Goal: Task Accomplishment & Management: Complete application form

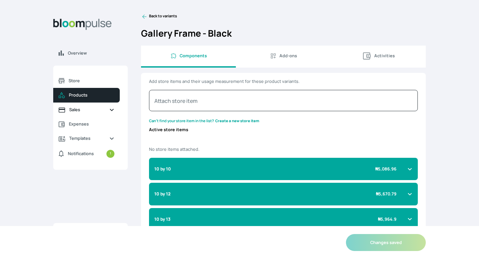
scroll to position [1351, 0]
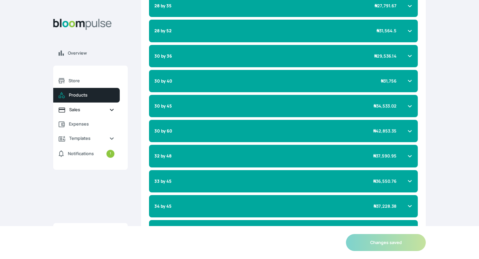
click at [79, 111] on span "Sales" at bounding box center [86, 110] width 35 height 6
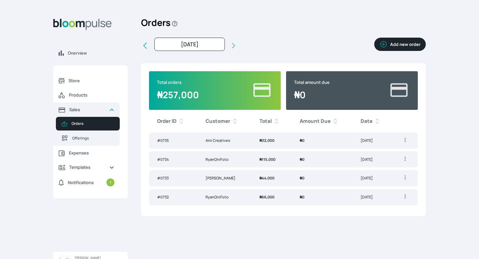
click at [404, 47] on button "Add new order" at bounding box center [401, 44] width 52 height 13
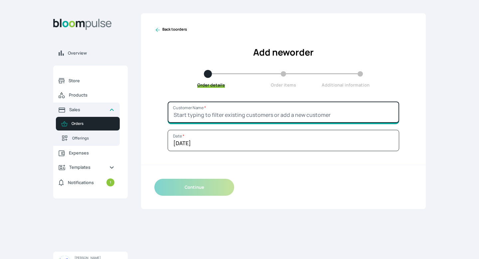
click at [287, 109] on input "Customer Name *" at bounding box center [284, 112] width 232 height 21
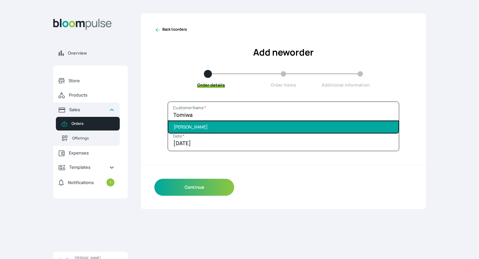
click at [261, 127] on li "[PERSON_NAME]" at bounding box center [283, 127] width 230 height 12
type input "[PERSON_NAME]"
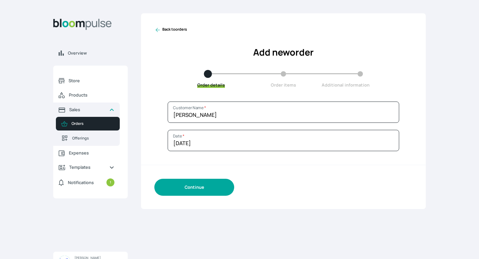
click at [210, 185] on button "Continue" at bounding box center [194, 187] width 80 height 17
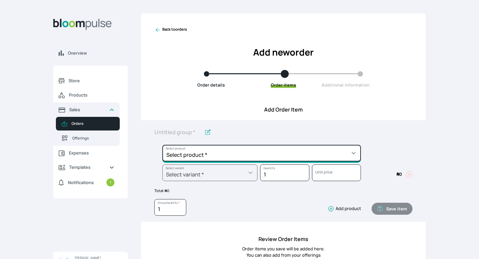
click at [230, 155] on select "Select product * Big Frame (Black) Canvas Print Canvas Print - Standard Canvas …" at bounding box center [261, 153] width 199 height 17
select select "a9f19bd2-f1a8-4b74-ae51-3a75659f3a28"
click at [162, 145] on select "Select product * Big Frame (Black) Canvas Print Canvas Print - Standard Canvas …" at bounding box center [261, 153] width 199 height 17
type input "Lustre Print - Standard"
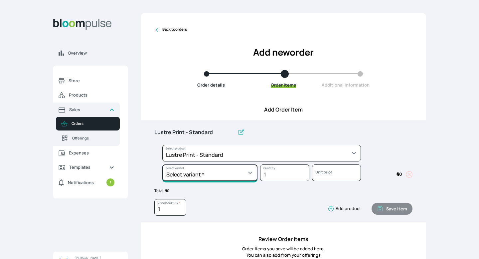
click at [221, 169] on select "Select variant * 10 by 10 10 by 12 10 by 15 10 by 16 11 by 12 11 by 14 11.7 by …" at bounding box center [209, 172] width 95 height 17
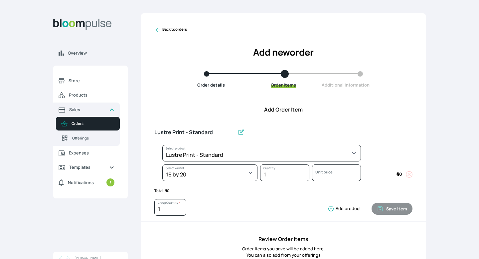
select select "a9f19bd2-f1a8-4b74-ae51-3a75659f3a28"
select select "c90ef38e-4c33-4814-9bf1-ecad61888651"
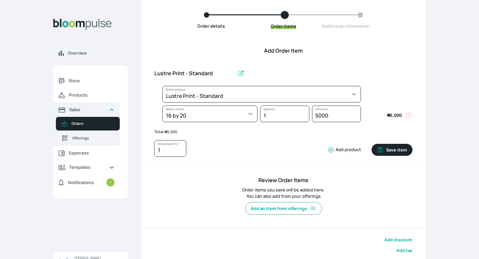
scroll to position [66, 0]
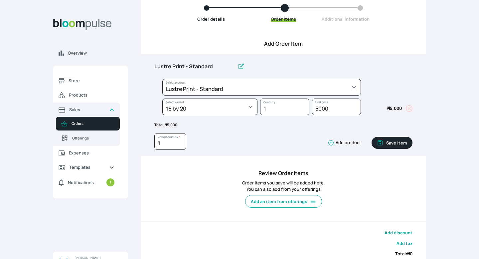
click at [330, 145] on icon "button" at bounding box center [331, 142] width 7 height 7
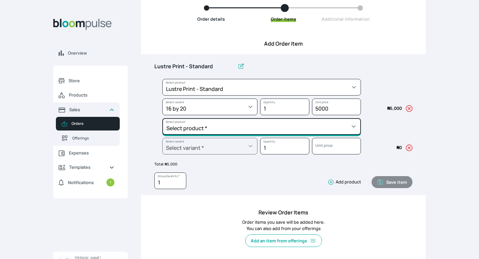
click at [304, 125] on select "Select product * Big Frame (Black) Canvas Print Canvas Print - Standard Canvas …" at bounding box center [261, 126] width 199 height 17
select select "5fa67804-61d7-459d-93b4-9e8949636f1b"
click at [162, 118] on select "Select product * Big Frame (Black) Canvas Print Canvas Print - Standard Canvas …" at bounding box center [261, 126] width 199 height 17
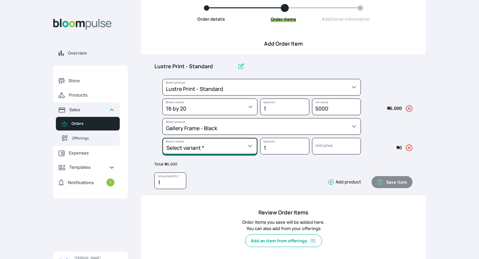
click at [225, 142] on select "Select variant * 10 by 10 10 by 12 10 by 13 10 by 15 10 by 16 11 by 12 11 by 14…" at bounding box center [209, 146] width 95 height 17
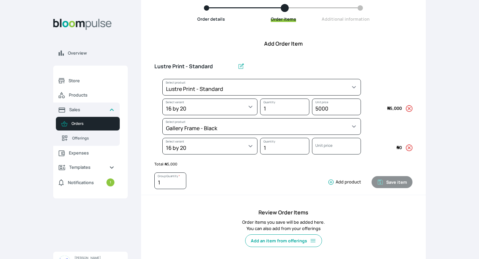
select select "5fa67804-61d7-459d-93b4-9e8949636f1b"
select select "ce514348-26ea-42a8-afc0-9dafa6b4dfcb"
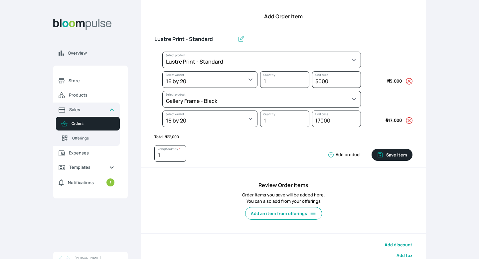
scroll to position [97, 0]
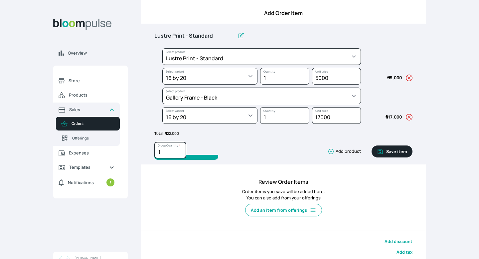
click at [168, 149] on input "1" at bounding box center [170, 150] width 32 height 17
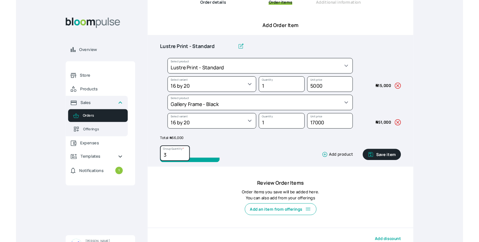
scroll to position [82, 0]
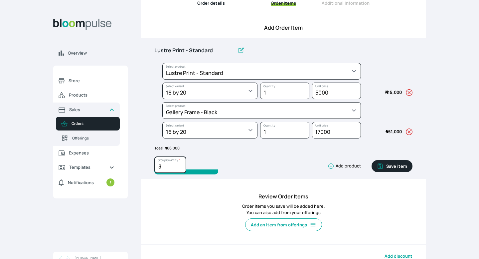
type input "3"
click at [215, 50] on input "Lustre Print - Standard" at bounding box center [194, 51] width 81 height 14
type input "Lustre Print - Standard (16 x 20)"
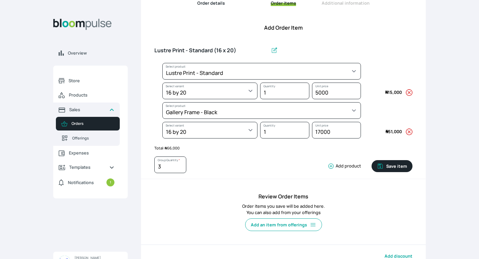
click at [332, 171] on div "3 Group Quantity * Add product" at bounding box center [257, 166] width 207 height 20
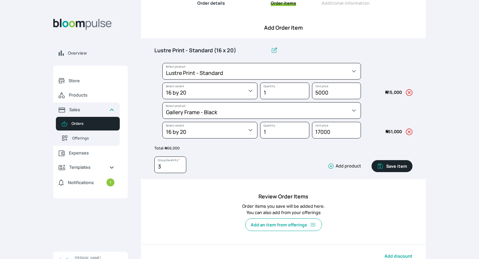
click at [336, 165] on button "Add product" at bounding box center [343, 166] width 36 height 7
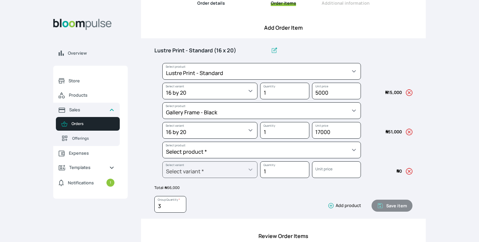
click at [409, 171] on icon "button" at bounding box center [409, 171] width 7 height 7
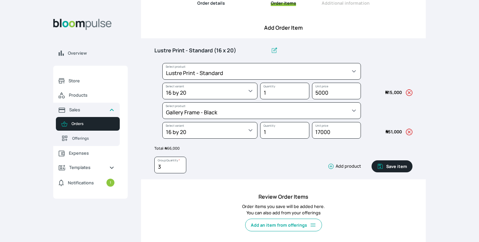
click at [385, 168] on button "Save item" at bounding box center [392, 166] width 41 height 12
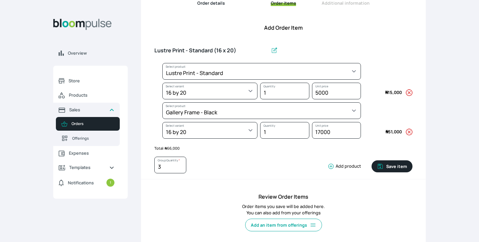
type input "1"
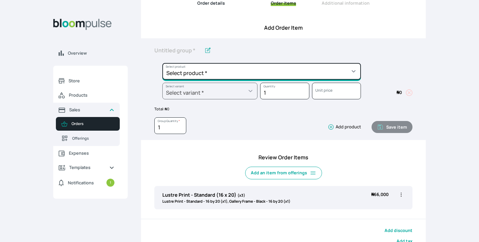
click at [240, 70] on select "Select product * Big Frame (Black) Canvas Print Canvas Print - Standard Canvas …" at bounding box center [261, 71] width 199 height 17
